Goal: Information Seeking & Learning: Learn about a topic

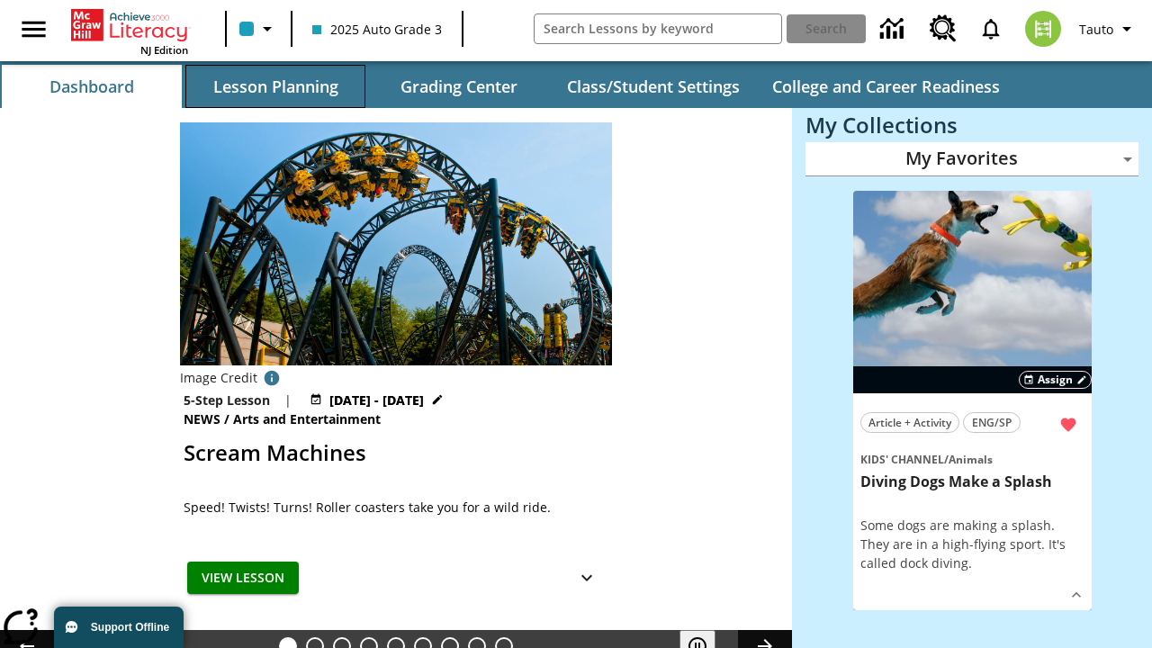
click at [275, 86] on button "Lesson Planning" at bounding box center [275, 86] width 180 height 43
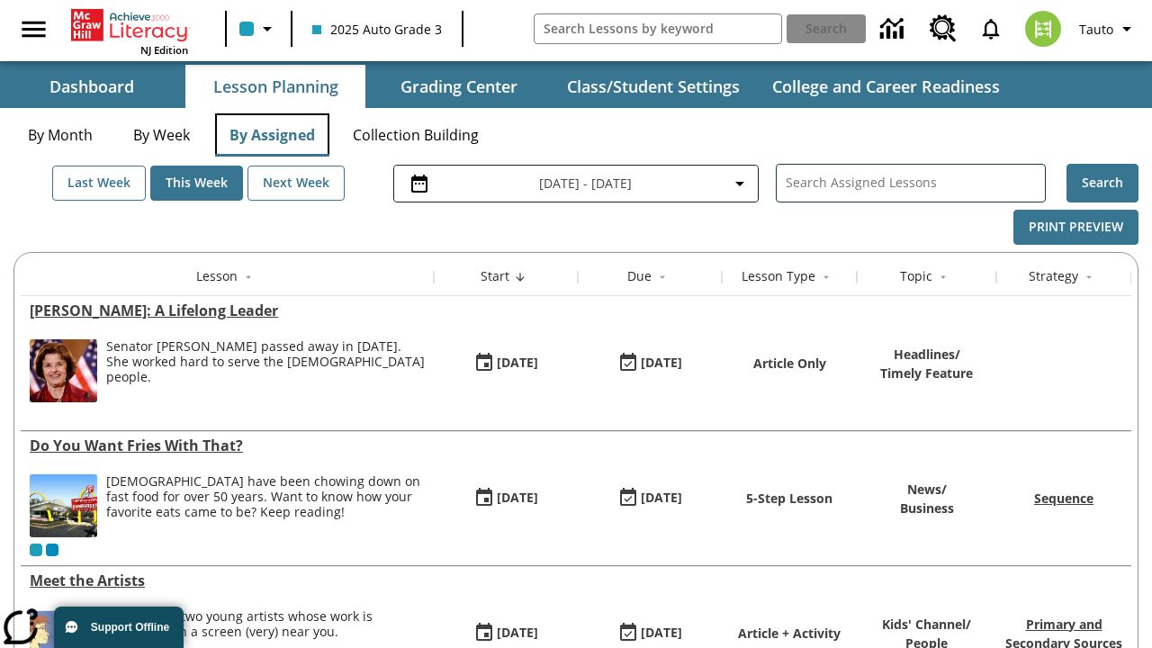
click at [272, 135] on button "By Assigned" at bounding box center [272, 134] width 114 height 43
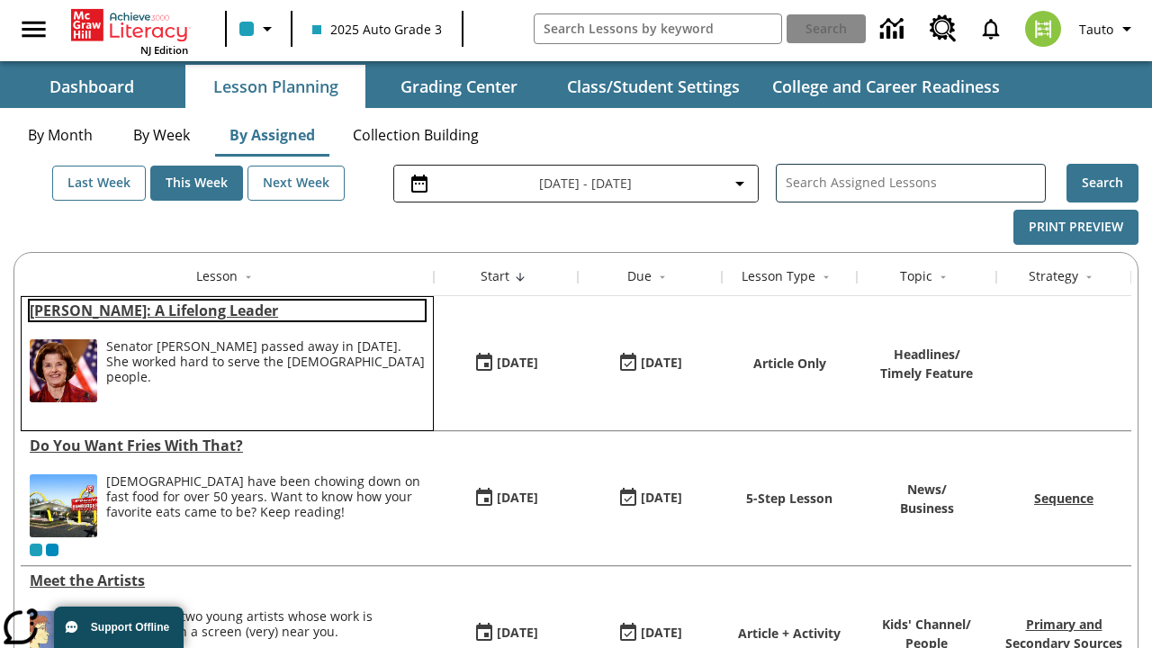
click at [227, 311] on link "[PERSON_NAME]: A Lifelong Leader" at bounding box center [227, 311] width 395 height 20
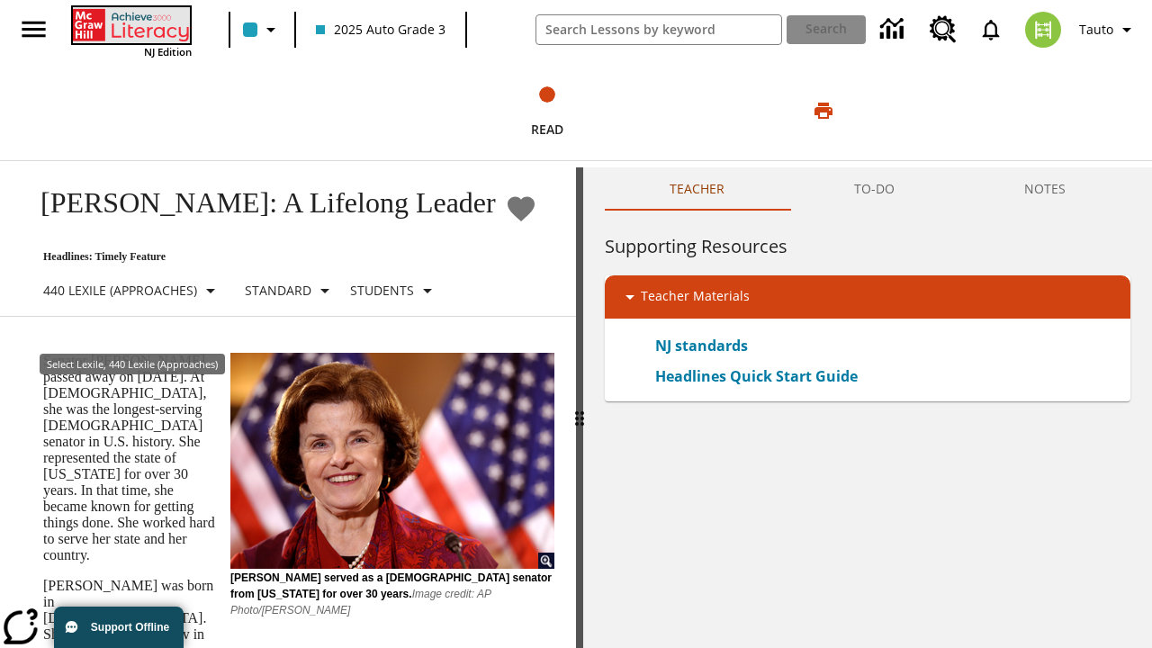
click at [130, 24] on icon "Home" at bounding box center [133, 25] width 120 height 36
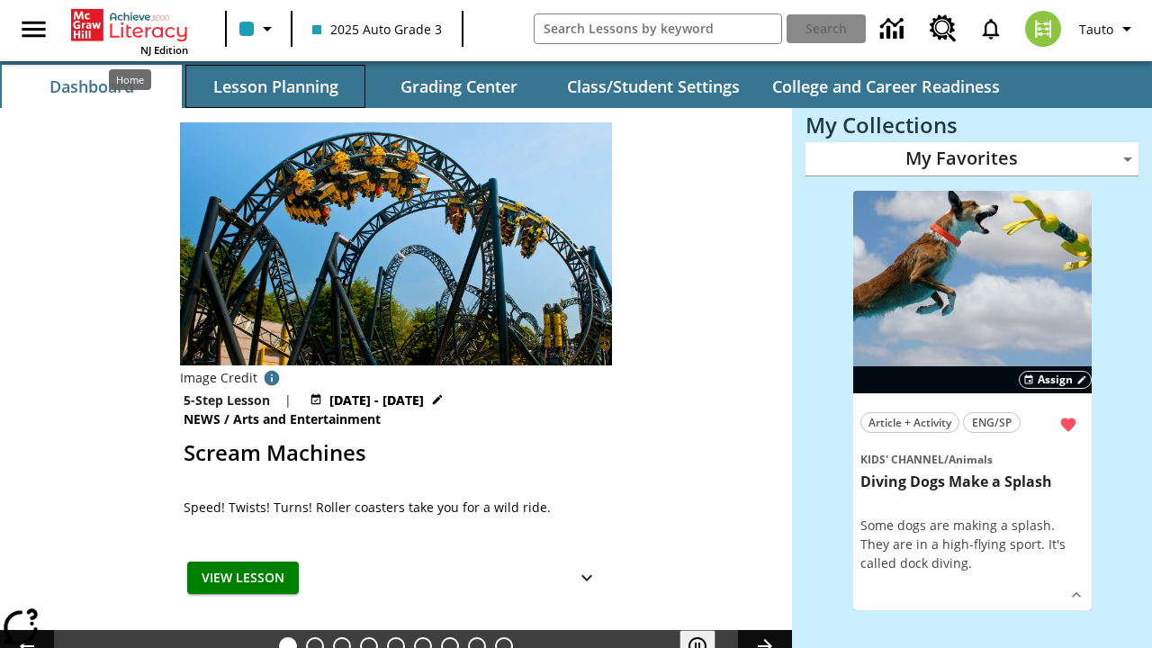
click at [275, 86] on button "Lesson Planning" at bounding box center [275, 86] width 180 height 43
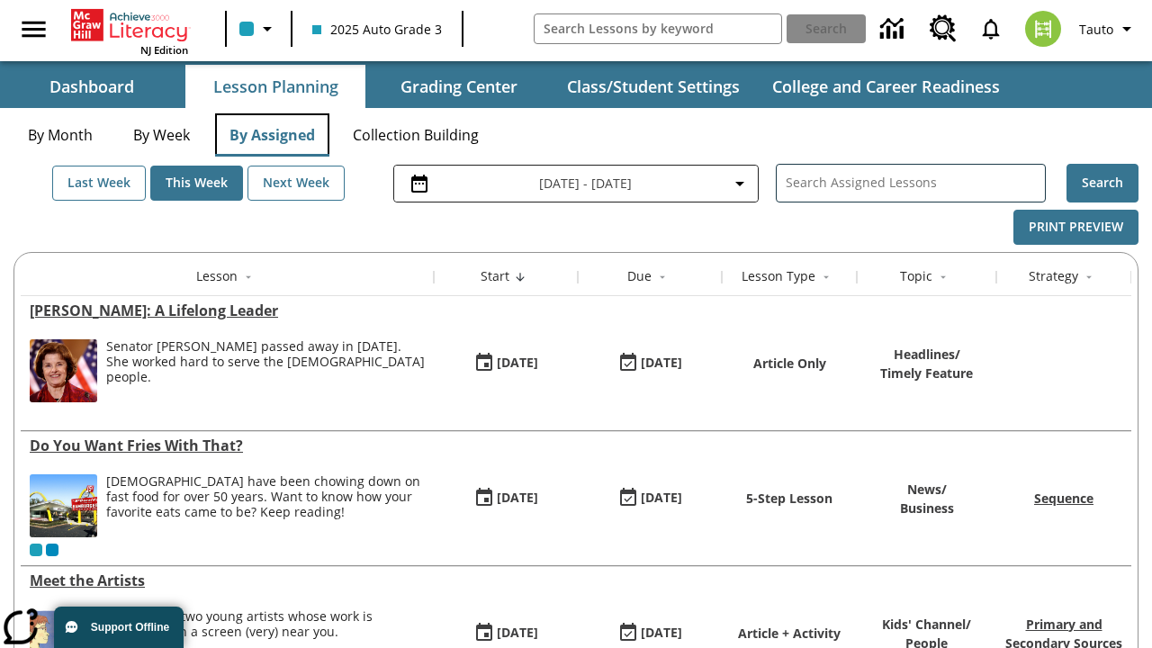
click at [272, 135] on button "By Assigned" at bounding box center [272, 134] width 114 height 43
